Goal: Task Accomplishment & Management: Manage account settings

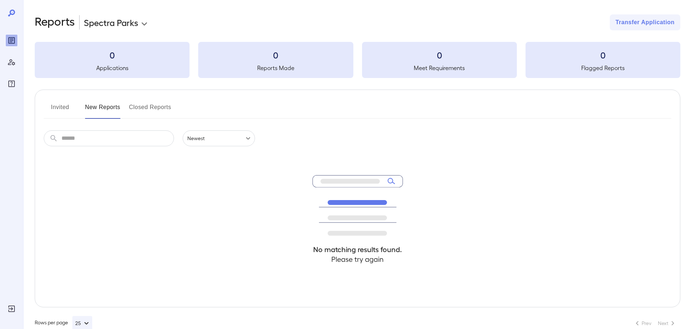
click at [111, 31] on div "**********" at bounding box center [358, 172] width 646 height 316
click at [10, 304] on div "Log Out" at bounding box center [12, 309] width 12 height 12
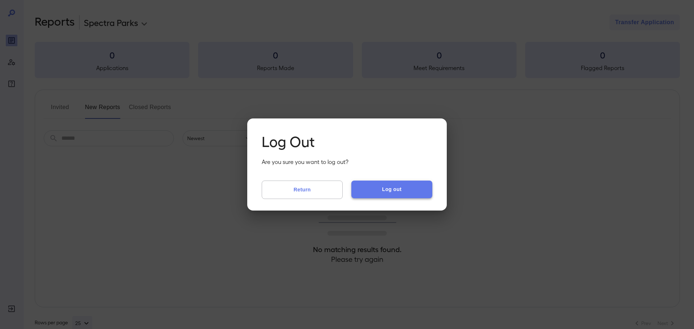
click at [385, 186] on button "Log out" at bounding box center [392, 189] width 81 height 17
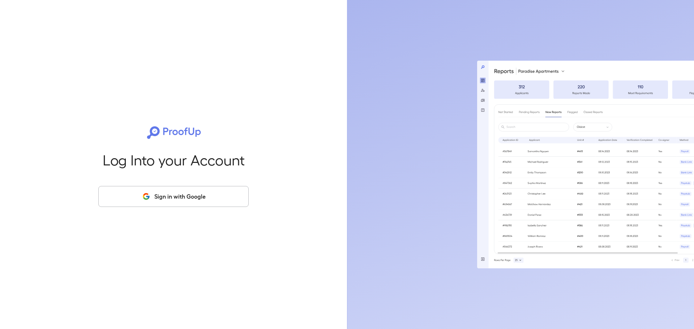
click at [208, 198] on button "Sign in with Google" at bounding box center [173, 196] width 150 height 21
